Goal: Information Seeking & Learning: Learn about a topic

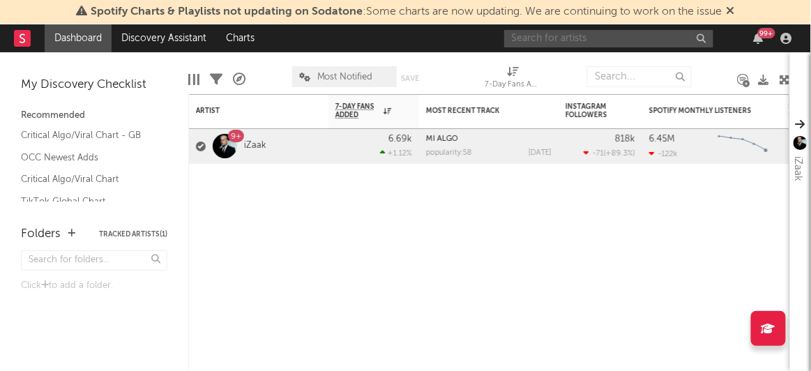
click at [549, 40] on input "text" at bounding box center [608, 38] width 209 height 17
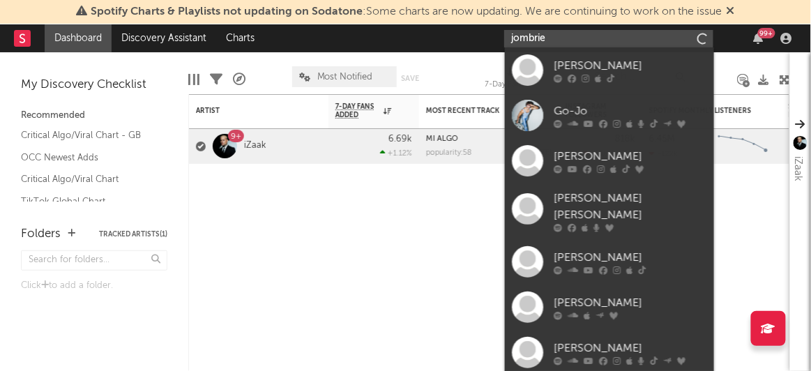
type input "jombriel"
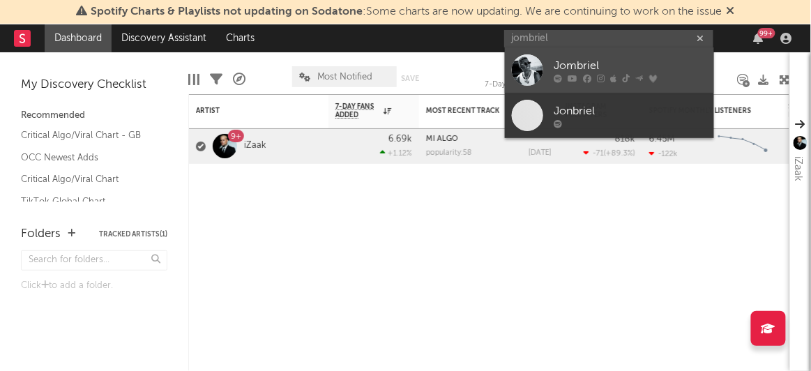
click at [529, 66] on div at bounding box center [527, 69] width 31 height 31
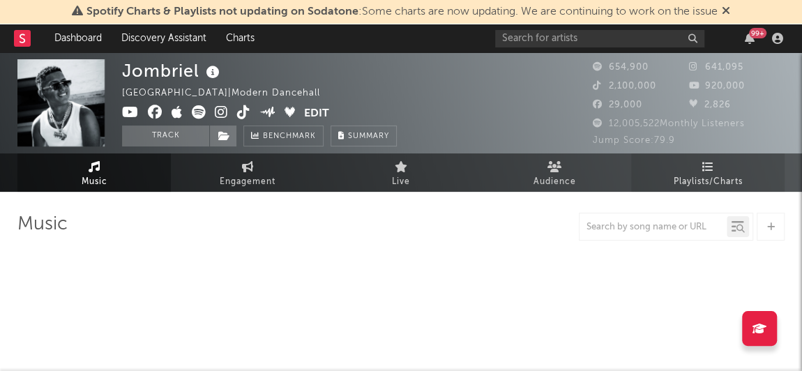
click at [690, 172] on link "Playlists/Charts" at bounding box center [707, 172] width 153 height 38
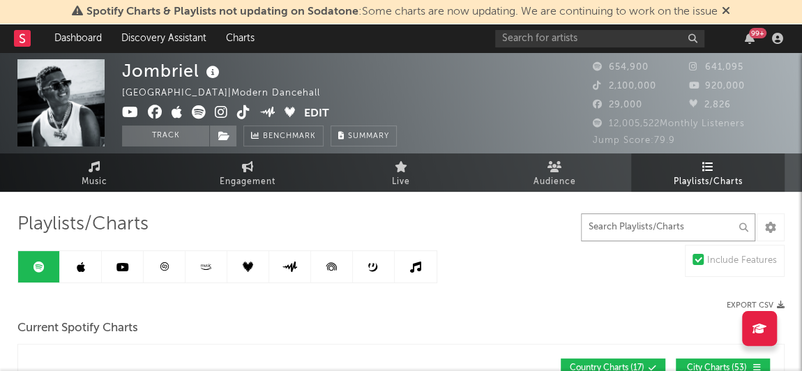
click at [606, 230] on input "text" at bounding box center [668, 227] width 174 height 28
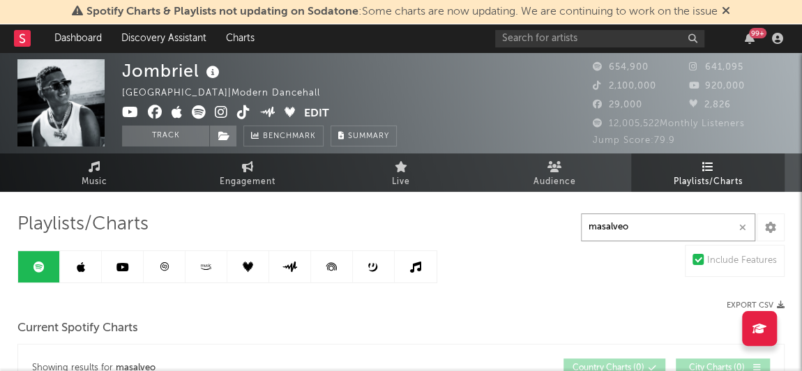
type input "masalveo"
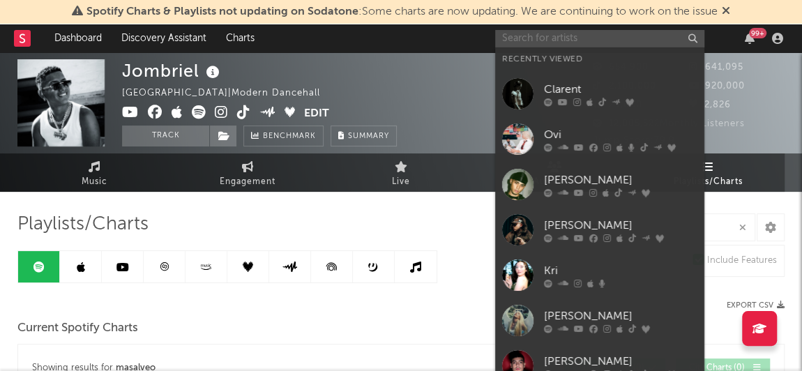
click at [574, 43] on input "text" at bounding box center [599, 38] width 209 height 17
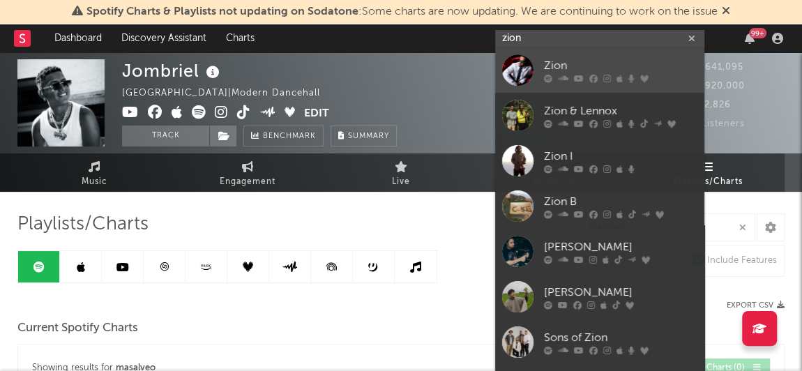
type input "zion"
click at [520, 65] on div at bounding box center [517, 69] width 31 height 31
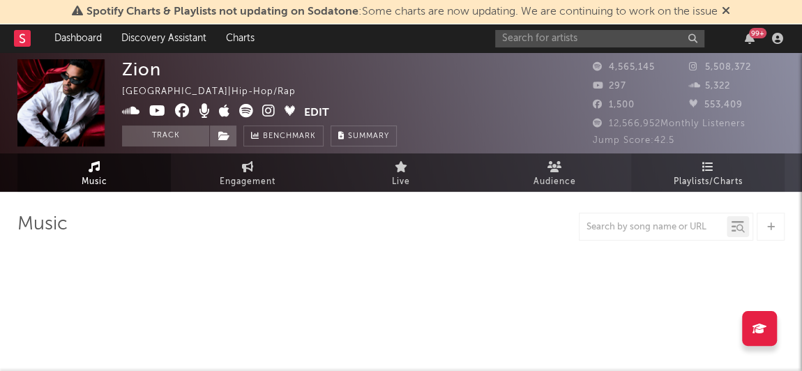
click at [682, 175] on span "Playlists/Charts" at bounding box center [708, 182] width 69 height 17
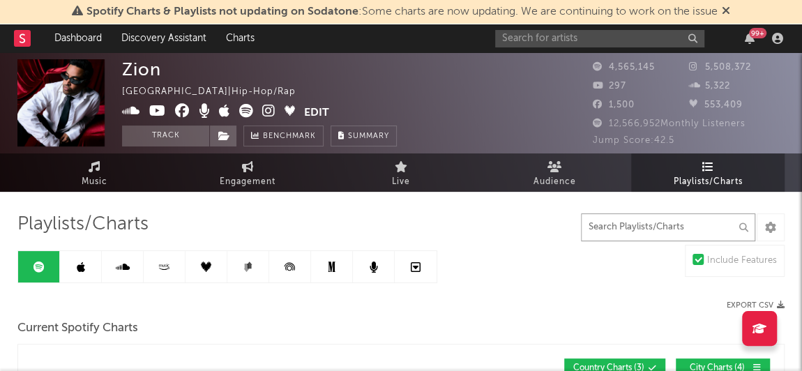
click at [630, 231] on input "text" at bounding box center [668, 227] width 174 height 28
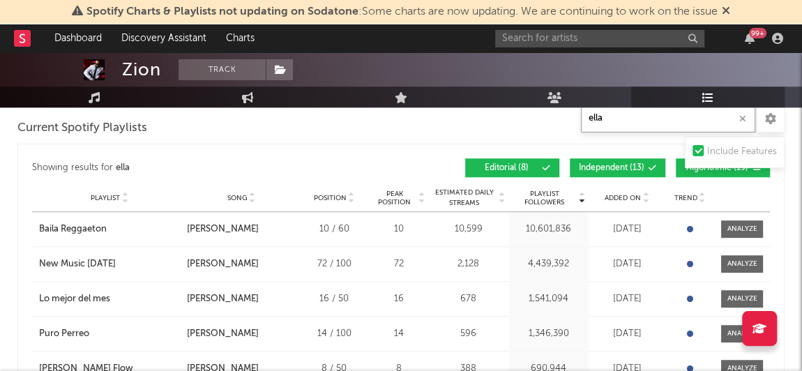
scroll to position [584, 0]
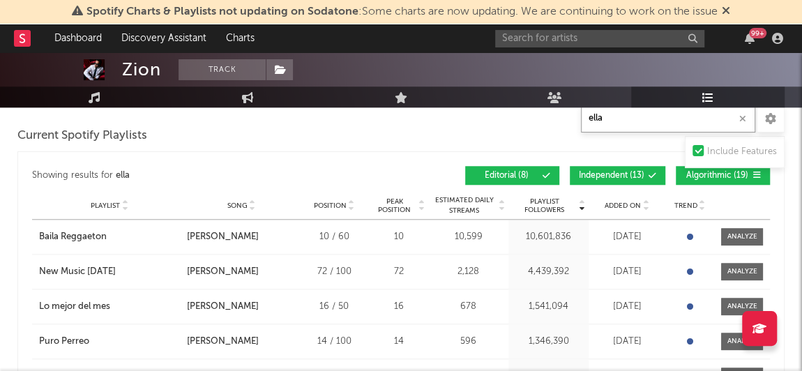
type input "ella"
click at [589, 172] on span "Independent ( 13 )" at bounding box center [612, 176] width 66 height 8
click at [704, 176] on span "Algorithmic ( 19 )" at bounding box center [717, 176] width 64 height 8
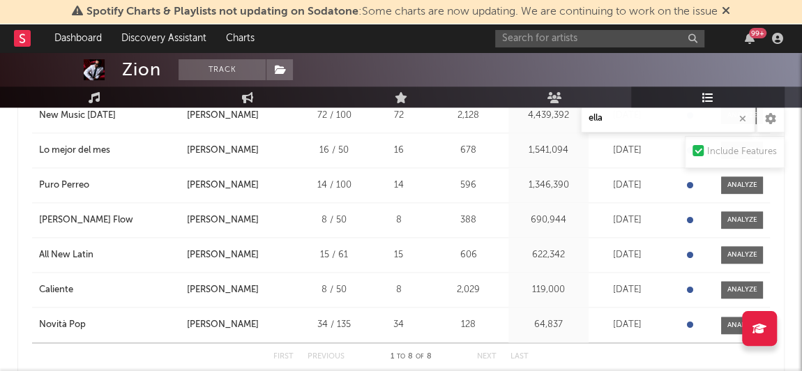
scroll to position [740, 0]
click at [56, 322] on div "Novità Pop" at bounding box center [62, 325] width 47 height 14
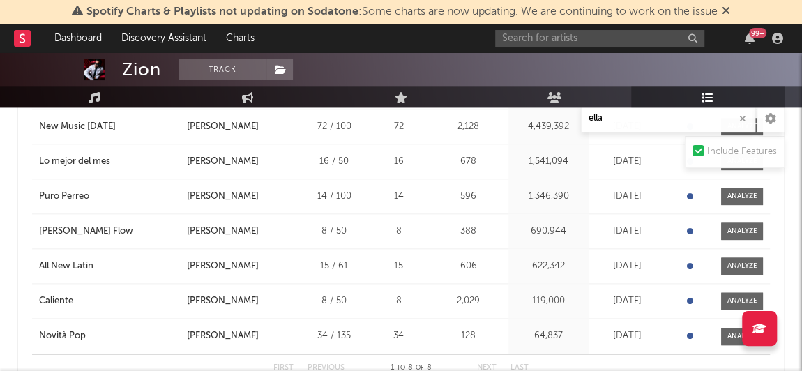
scroll to position [729, 0]
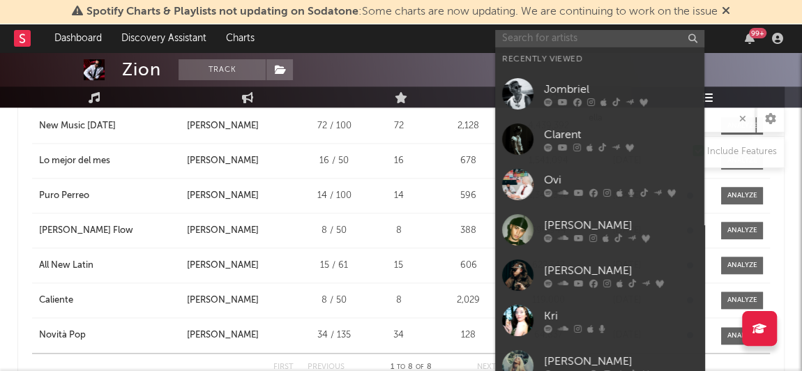
click at [577, 39] on input "text" at bounding box center [599, 38] width 209 height 17
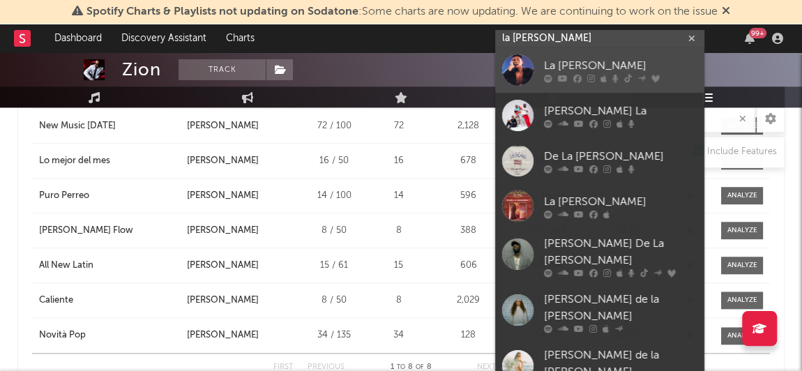
type input "la [PERSON_NAME]"
click at [521, 74] on div at bounding box center [517, 69] width 31 height 31
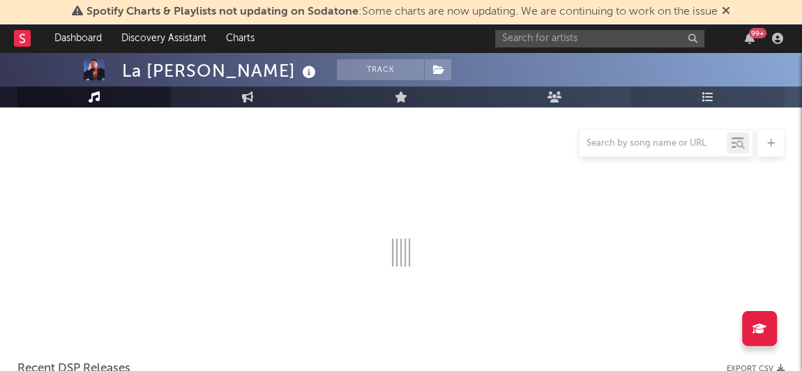
scroll to position [729, 0]
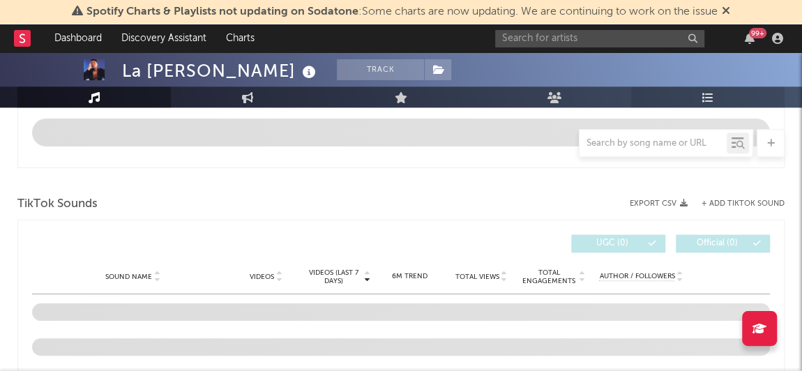
click at [715, 92] on link "Playlists/Charts" at bounding box center [707, 96] width 153 height 21
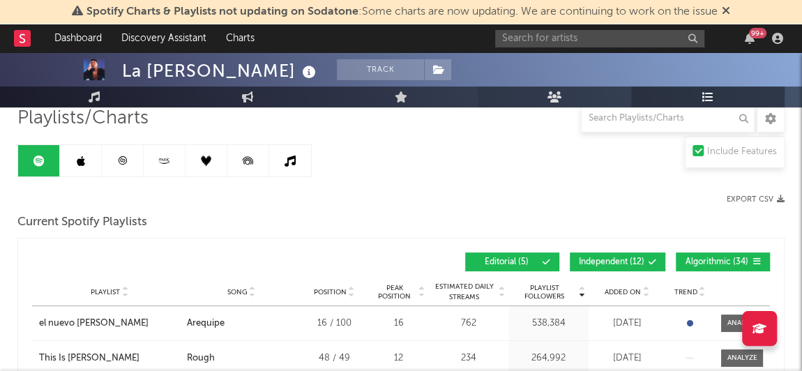
scroll to position [93, 0]
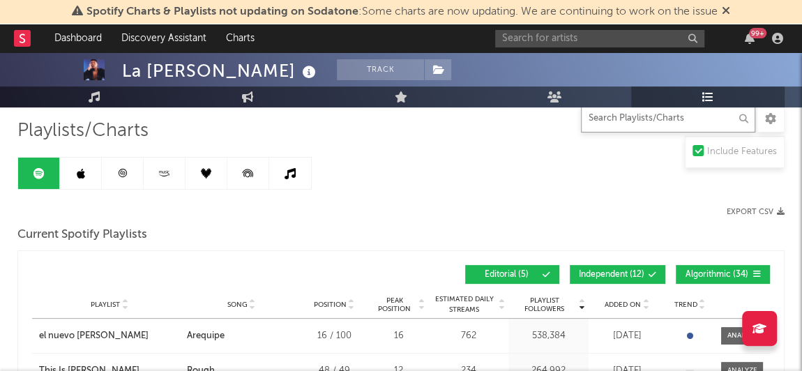
click at [624, 121] on input "text" at bounding box center [668, 119] width 174 height 28
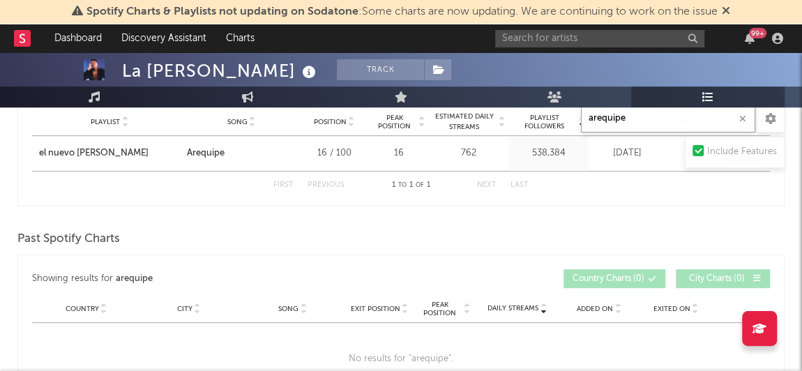
scroll to position [277, 0]
type input "arequipe"
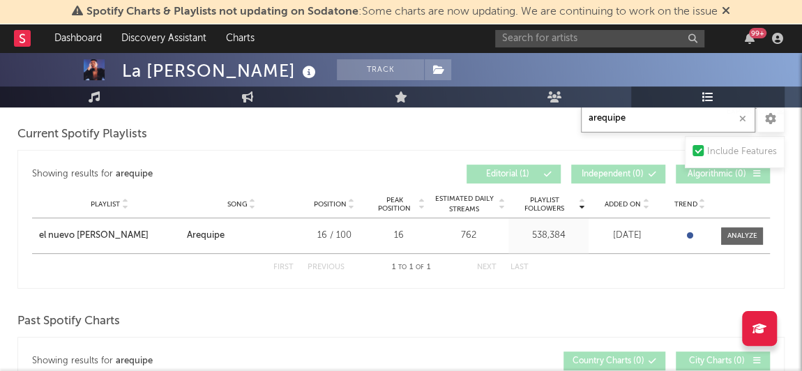
scroll to position [195, 0]
